Goal: Transaction & Acquisition: Purchase product/service

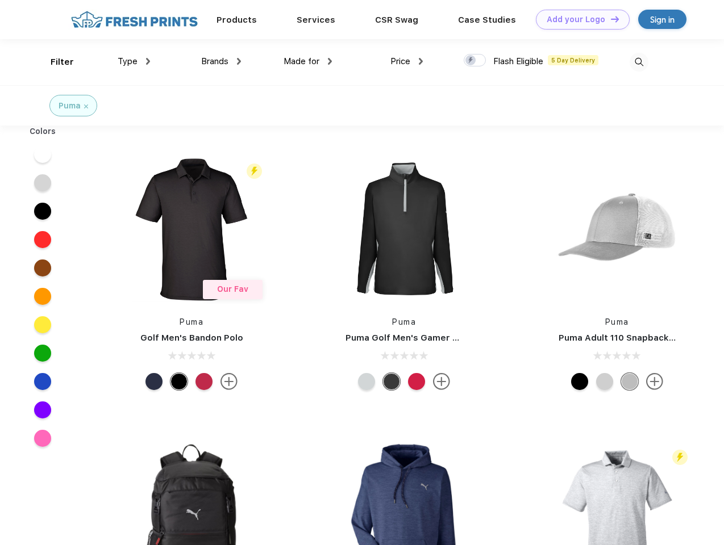
click at [578, 19] on link "Add your Logo Design Tool" at bounding box center [583, 20] width 94 height 20
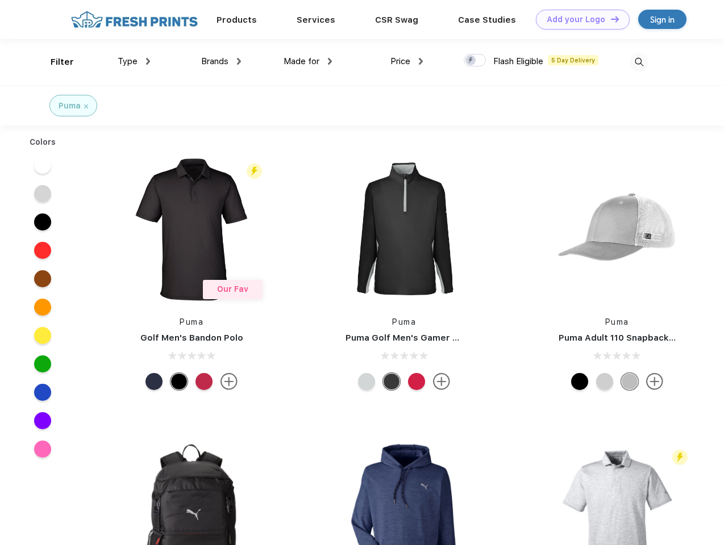
click at [0, 0] on div "Design Tool" at bounding box center [0, 0] width 0 height 0
click at [610, 19] on link "Add your Logo Design Tool" at bounding box center [583, 20] width 94 height 20
click at [55, 62] on div "Filter" at bounding box center [62, 62] width 23 height 13
click at [134, 61] on span "Type" at bounding box center [128, 61] width 20 height 10
click at [221, 61] on span "Brands" at bounding box center [214, 61] width 27 height 10
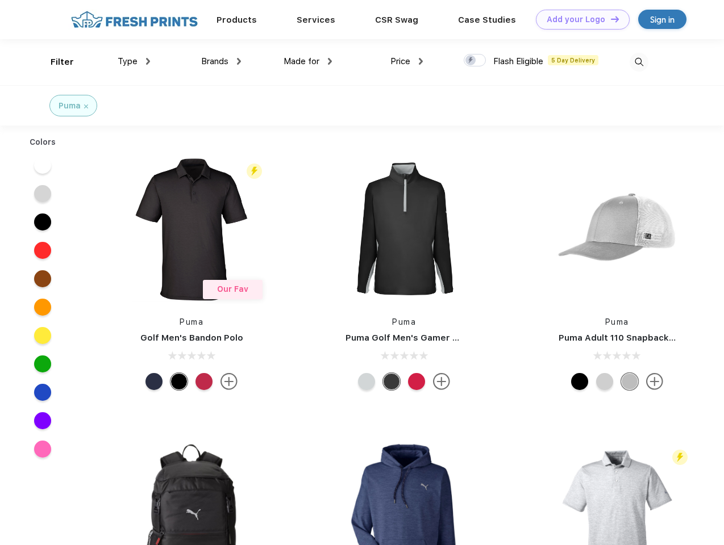
click at [308, 61] on span "Made for" at bounding box center [301, 61] width 36 height 10
click at [407, 61] on span "Price" at bounding box center [400, 61] width 20 height 10
click at [475, 61] on div at bounding box center [475, 60] width 22 height 12
click at [471, 61] on input "checkbox" at bounding box center [467, 56] width 7 height 7
click at [639, 62] on img at bounding box center [638, 62] width 19 height 19
